Goal: Complete application form

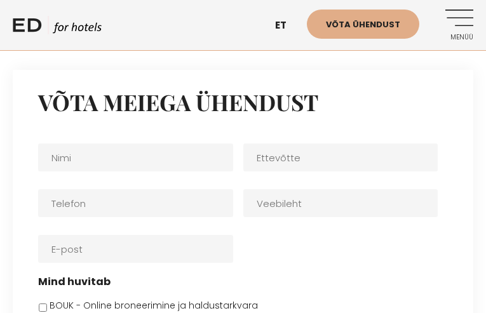
type input "pMMHdurif"
type input "hYAWkviCy"
type input "wJTzJBjatb"
type input "goJfNHCfFyi"
type input "deqeyudihi30@gmail.com"
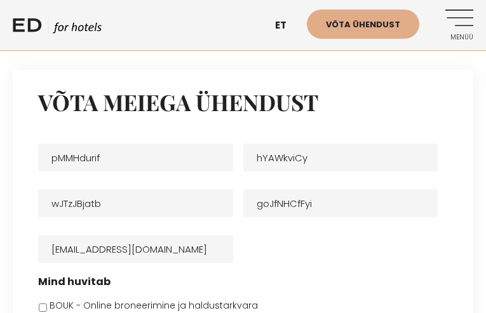
select select "Muu"
checkbox input "true"
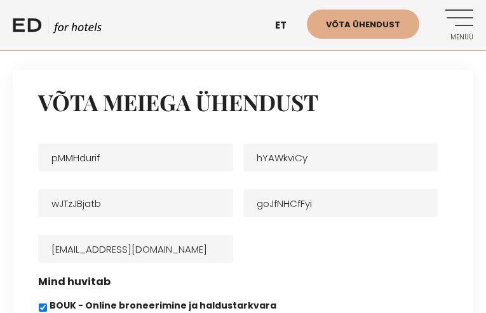
checkbox input "true"
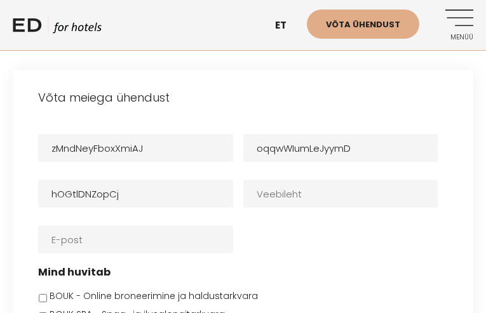
type input "ieMoeIdidNJQe"
type input "deqeyudihi30@gmail.com"
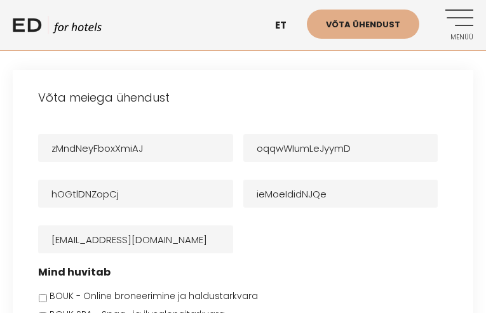
select select "Soovitati"
